Goal: Task Accomplishment & Management: Use online tool/utility

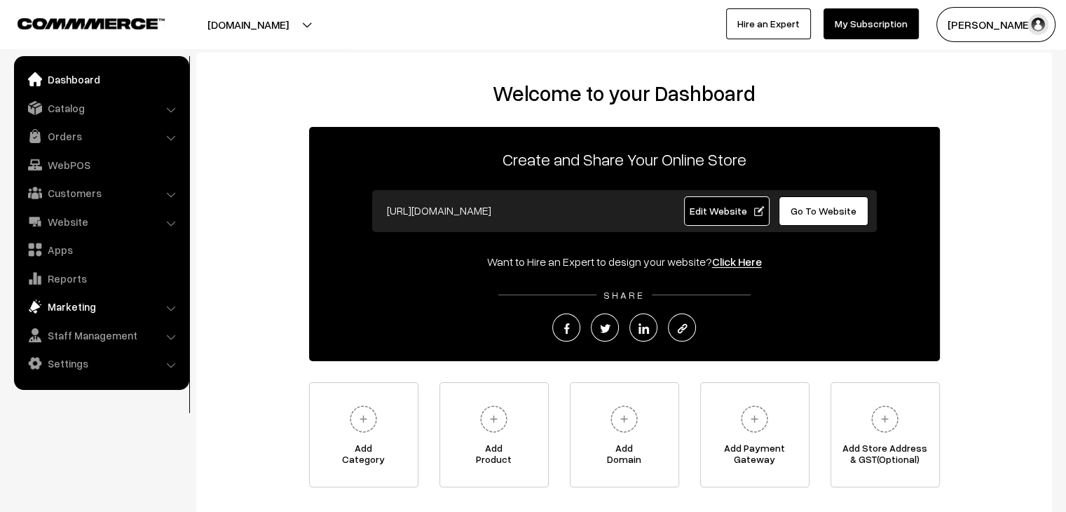
click at [76, 303] on link "Marketing" at bounding box center [101, 306] width 167 height 25
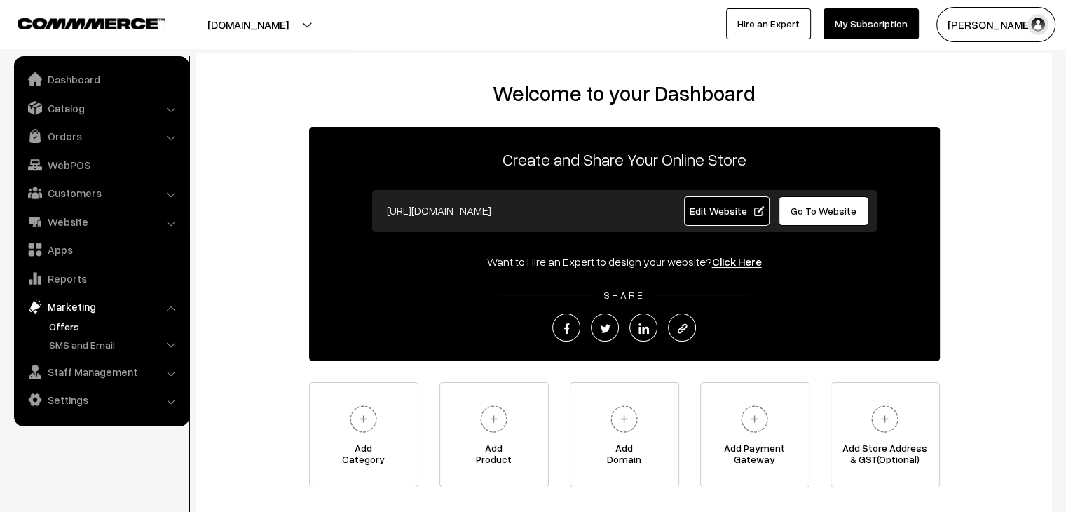
click at [75, 321] on link "Offers" at bounding box center [115, 326] width 139 height 15
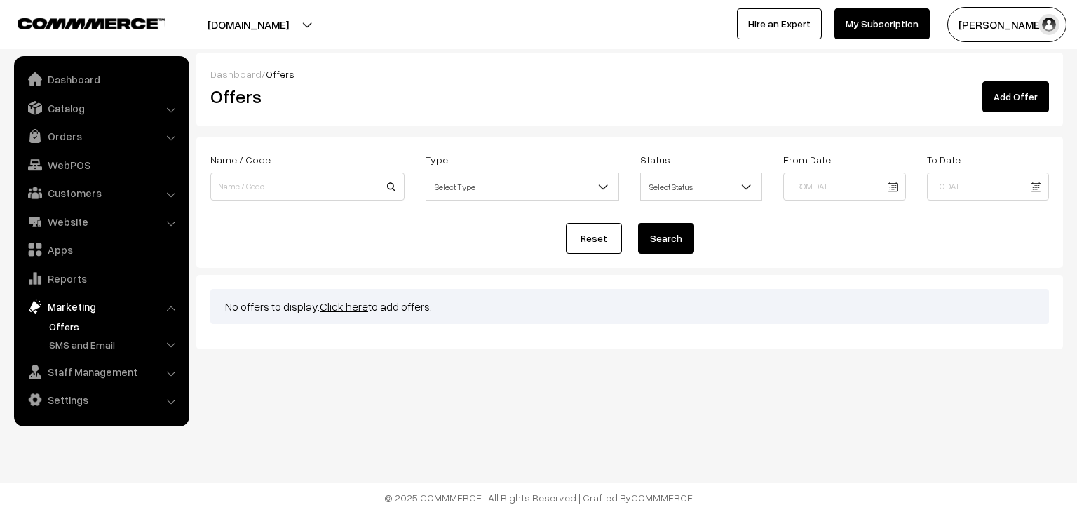
click at [1004, 104] on link "Add Offer" at bounding box center [1015, 96] width 67 height 31
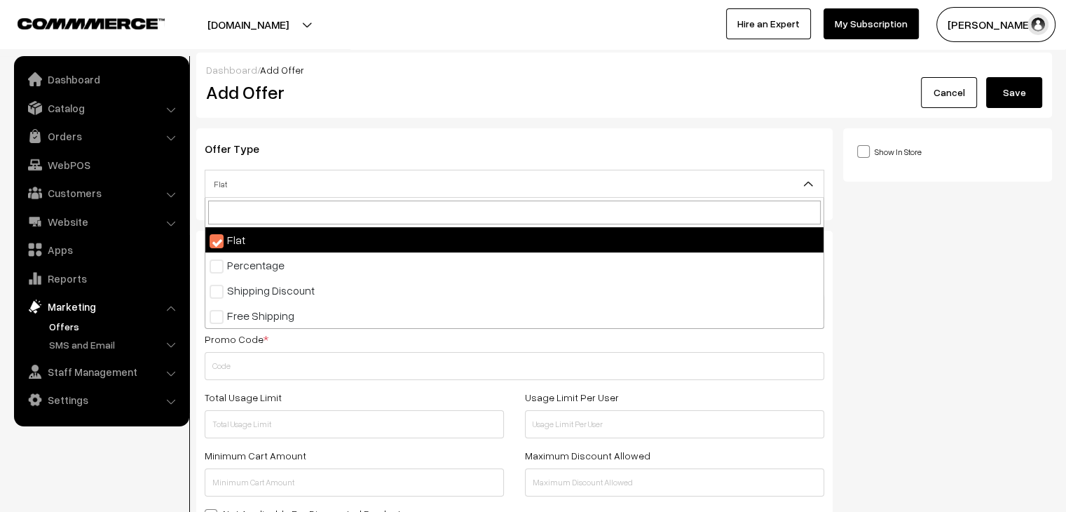
click at [681, 184] on span "Flat" at bounding box center [514, 184] width 618 height 25
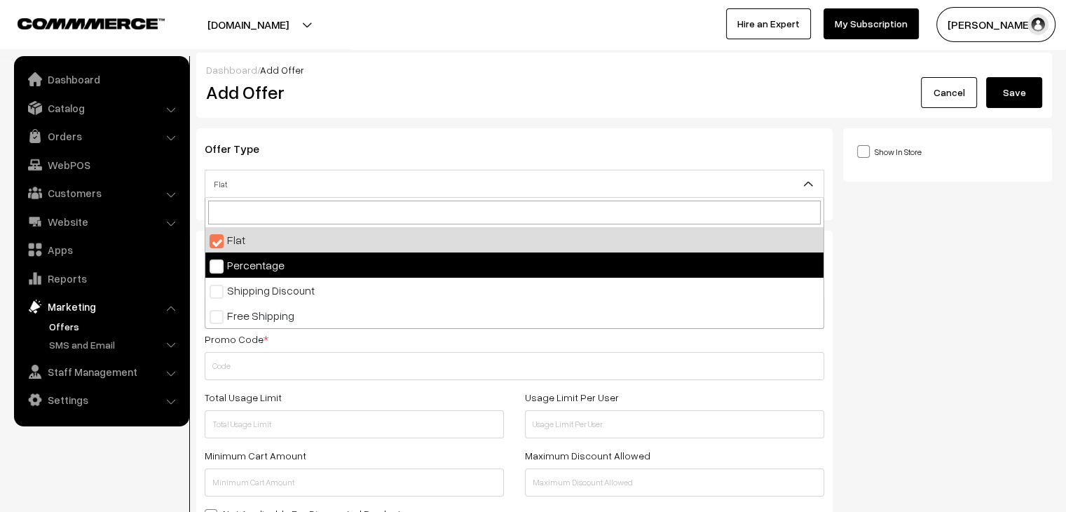
select select "2"
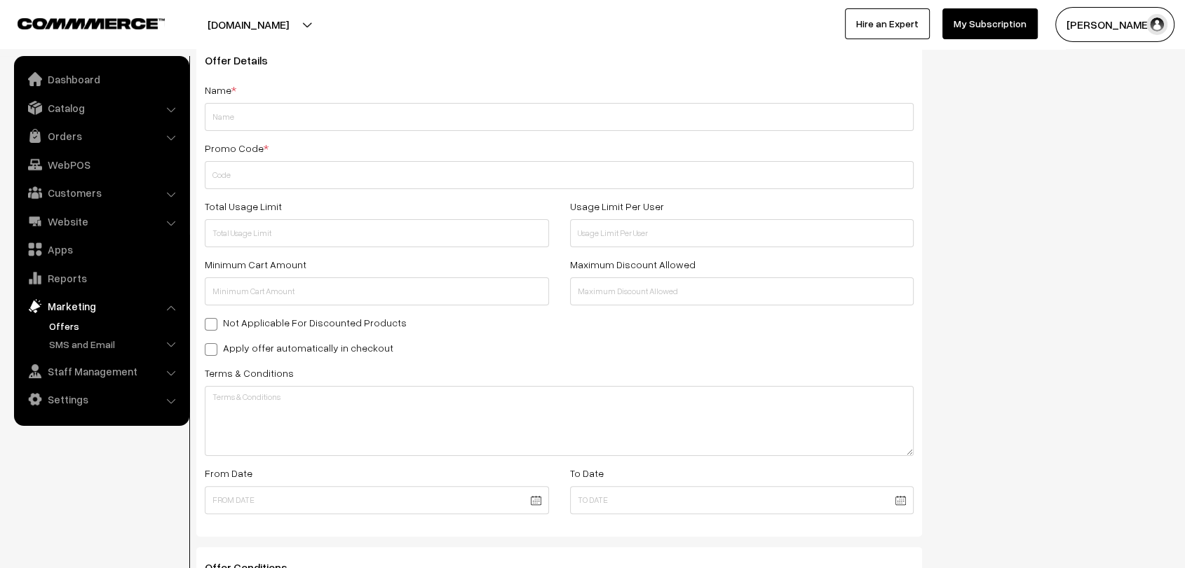
scroll to position [159, 0]
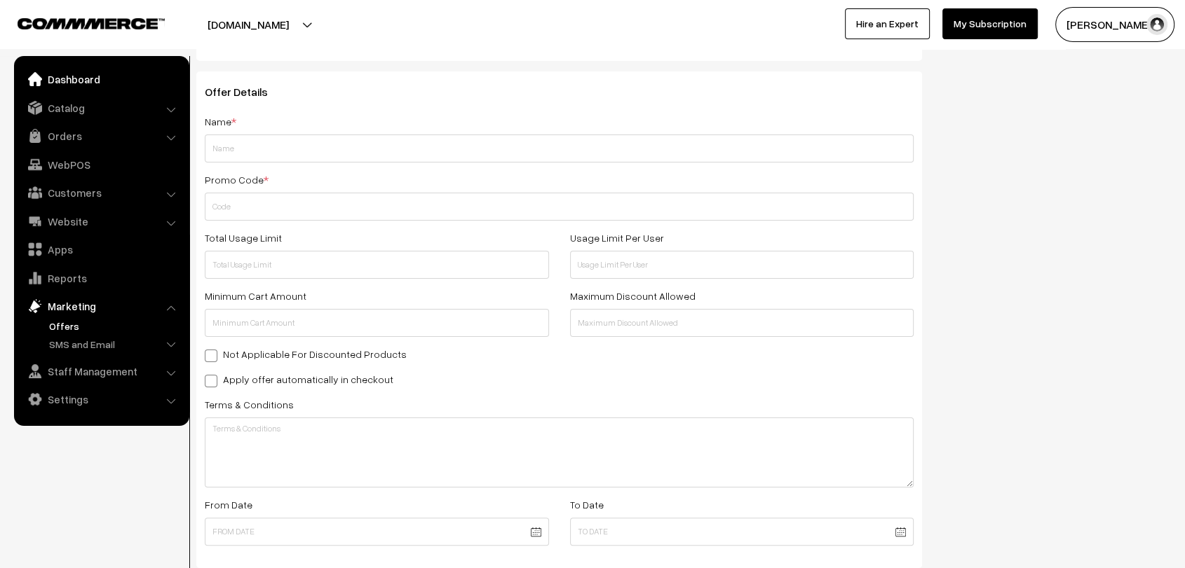
click at [81, 67] on link "Dashboard" at bounding box center [101, 79] width 167 height 25
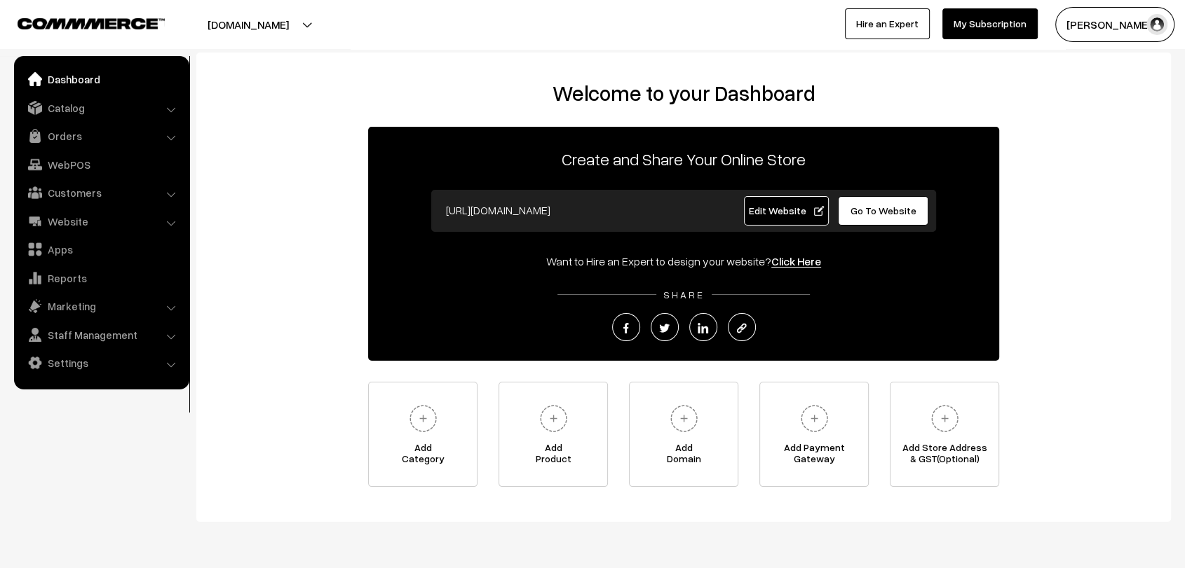
click at [774, 219] on link "Edit Website" at bounding box center [787, 210] width 86 height 29
click at [893, 203] on link "Go To Website" at bounding box center [883, 210] width 90 height 29
